Goal: Task Accomplishment & Management: Use online tool/utility

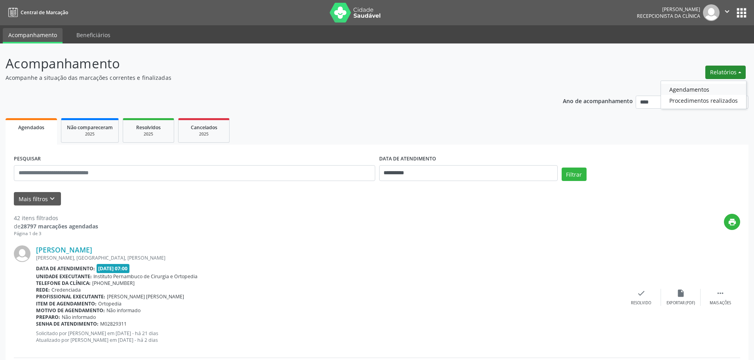
click at [693, 91] on link "Agendamentos" at bounding box center [703, 89] width 85 height 11
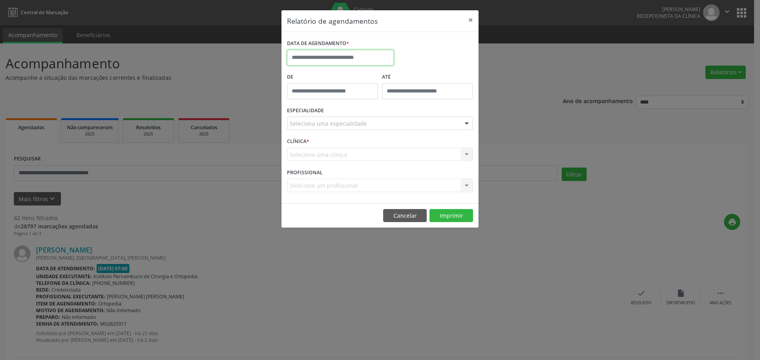
click at [371, 51] on input "text" at bounding box center [340, 58] width 107 height 16
click at [327, 131] on span "12" at bounding box center [329, 130] width 15 height 15
type input "**********"
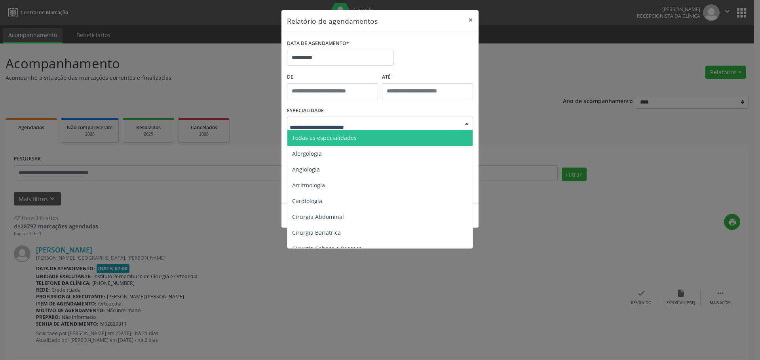
click at [350, 134] on span "Todas as especialidades" at bounding box center [324, 138] width 64 height 8
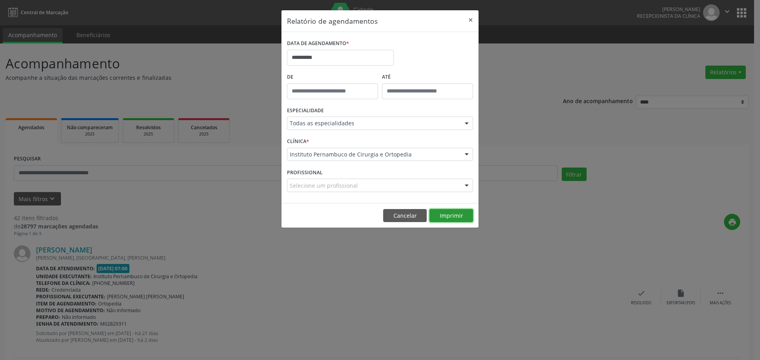
click at [458, 220] on button "Imprimir" at bounding box center [451, 215] width 44 height 13
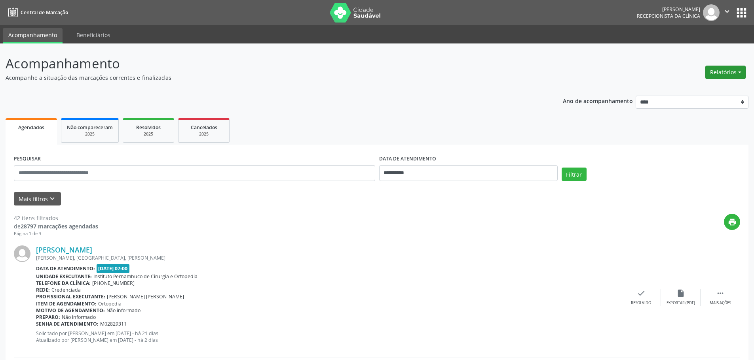
click at [728, 76] on button "Relatórios" at bounding box center [725, 72] width 40 height 13
click at [719, 83] on ul "Agendamentos Procedimentos realizados" at bounding box center [703, 95] width 86 height 28
click at [692, 85] on link "Agendamentos" at bounding box center [703, 89] width 85 height 11
select select "*"
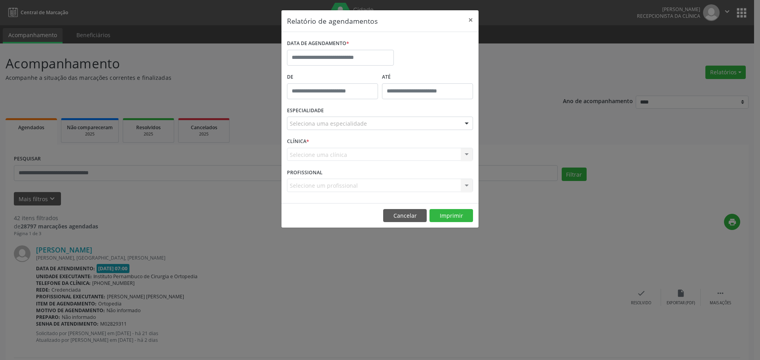
click at [364, 47] on div "DATA DE AGENDAMENTO *" at bounding box center [340, 44] width 107 height 12
click at [364, 61] on input "text" at bounding box center [340, 58] width 107 height 16
click at [368, 131] on span "14" at bounding box center [364, 130] width 15 height 15
type input "**********"
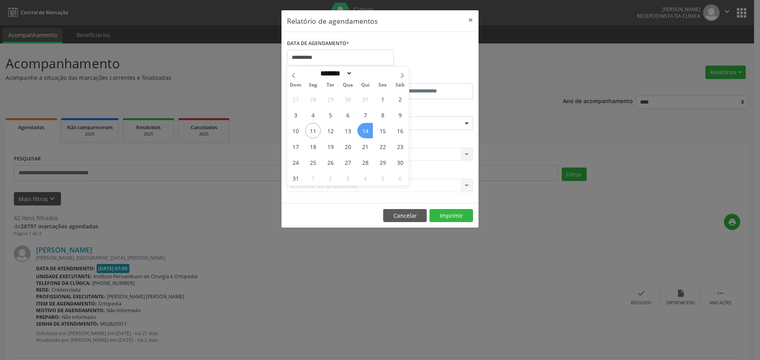
click at [368, 131] on span "14" at bounding box center [364, 130] width 15 height 15
click at [368, 122] on div "Seleciona uma especialidade" at bounding box center [380, 123] width 186 height 13
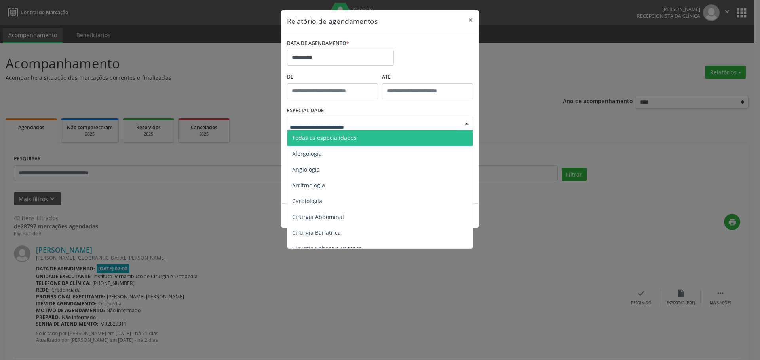
click at [366, 134] on span "Todas as especialidades" at bounding box center [380, 138] width 186 height 16
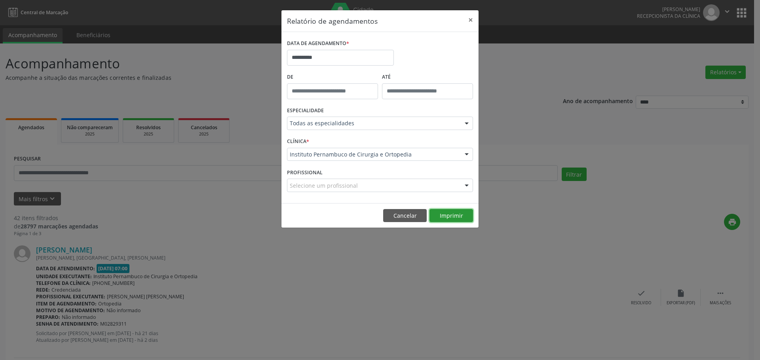
click at [451, 217] on button "Imprimir" at bounding box center [451, 215] width 44 height 13
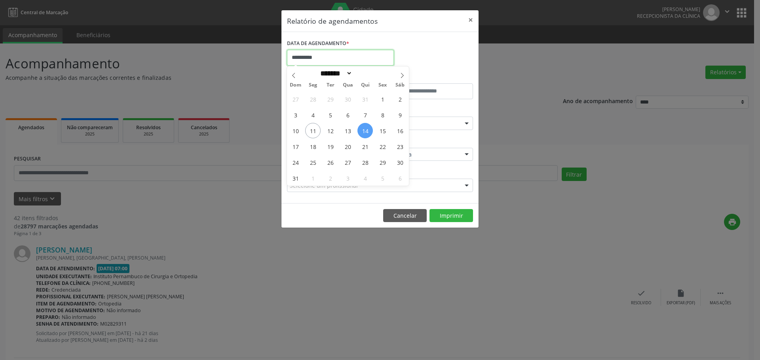
click at [363, 55] on input "**********" at bounding box center [340, 58] width 107 height 16
click at [380, 135] on span "15" at bounding box center [382, 130] width 15 height 15
type input "**********"
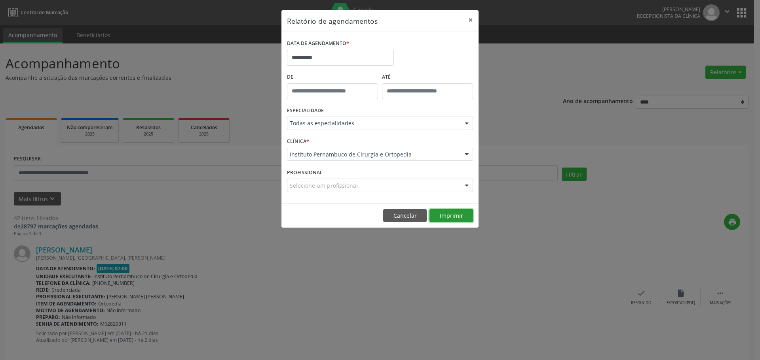
click at [438, 214] on button "Imprimir" at bounding box center [451, 215] width 44 height 13
